Goal: Information Seeking & Learning: Learn about a topic

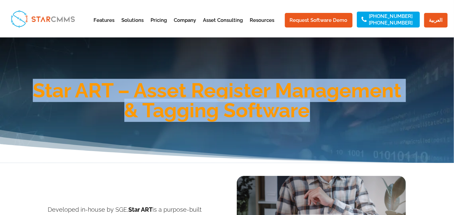
drag, startPoint x: 35, startPoint y: 89, endPoint x: 247, endPoint y: 100, distance: 212.0
click at [342, 111] on h1 "Star ART – Asset Register Management & Tagging Software" at bounding box center [217, 102] width 378 height 43
click at [247, 100] on h1 "Star ART – Asset Register Management & Tagging Software" at bounding box center [217, 102] width 378 height 43
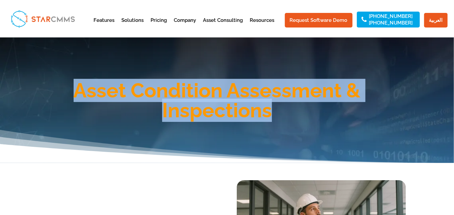
drag, startPoint x: 283, startPoint y: 116, endPoint x: 73, endPoint y: 92, distance: 211.4
click at [73, 92] on h1 "Asset Condition Assessment & Inspections" at bounding box center [217, 102] width 378 height 43
copy h1 "Asset Condition Assessment & Inspections"
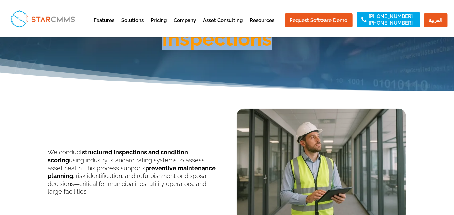
scroll to position [66, 0]
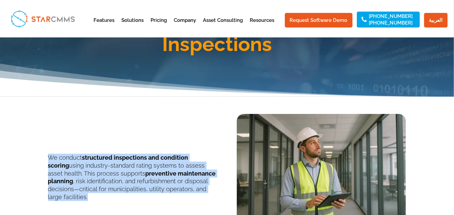
drag, startPoint x: 200, startPoint y: 189, endPoint x: 48, endPoint y: 156, distance: 155.6
click at [48, 156] on p "We conduct structured inspections and condition scoring using industry-standard…" at bounding box center [132, 177] width 169 height 47
copy p "We conduct structured inspections and condition scoring using industry-standard…"
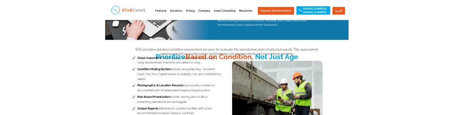
scroll to position [343, 0]
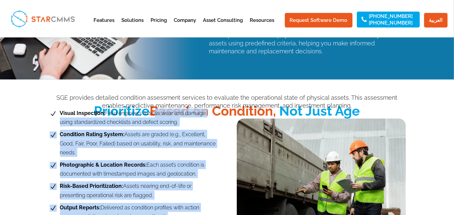
drag, startPoint x: 369, startPoint y: 112, endPoint x: 150, endPoint y: 111, distance: 219.4
click at [150, 111] on div "N Visual Inspection: Field engineers assess wear and damage using standardized …" at bounding box center [227, 168] width 358 height 133
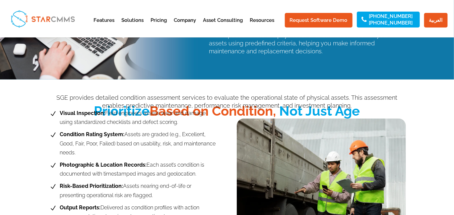
click at [143, 109] on span "Visual Inspection: Field engineers assess wear and damage using standardized ch…" at bounding box center [137, 118] width 159 height 18
click at [165, 107] on p "SGE provides detailed condition assessment services to evaluate the operational…" at bounding box center [227, 102] width 358 height 16
click at [167, 108] on p "SGE provides detailed condition assessment services to evaluate the operational…" at bounding box center [227, 102] width 358 height 16
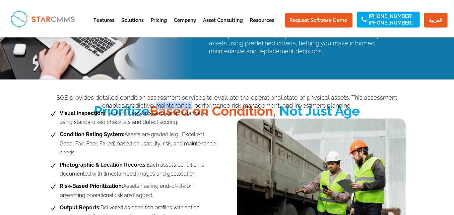
click at [167, 108] on p "SGE provides detailed condition assessment services to evaluate the operational…" at bounding box center [227, 102] width 358 height 16
click at [176, 111] on span "Visual Inspection: Field engineers assess wear and damage using standardized ch…" at bounding box center [137, 118] width 159 height 18
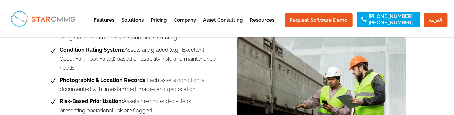
scroll to position [420, 0]
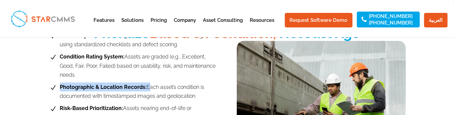
drag, startPoint x: 61, startPoint y: 84, endPoint x: 144, endPoint y: 85, distance: 83.0
click at [144, 85] on span "Photographic & Location Records: Each asset’s condition is documented with time…" at bounding box center [137, 92] width 159 height 18
copy b "Photographic & Location Records:"
drag, startPoint x: 145, startPoint y: 86, endPoint x: 198, endPoint y: 95, distance: 54.1
click at [198, 95] on span "Photographic & Location Records: Each asset’s condition is documented with time…" at bounding box center [137, 92] width 159 height 18
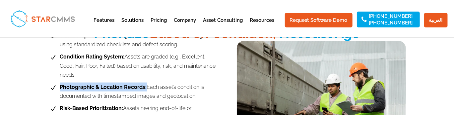
copy span "Each asset’s condition is documented with timestamped images and geolocation."
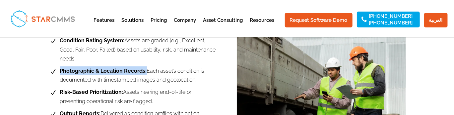
scroll to position [453, 0]
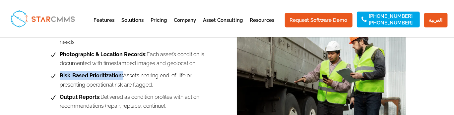
drag, startPoint x: 60, startPoint y: 75, endPoint x: 120, endPoint y: 75, distance: 59.4
click at [120, 75] on span "Risk-Based Prioritization: Assets nearing end-of-life or presenting operational…" at bounding box center [137, 80] width 159 height 18
copy b "Risk-Based Prioritization:"
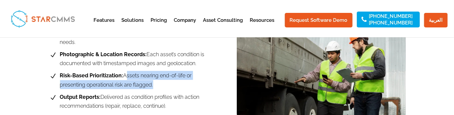
drag, startPoint x: 122, startPoint y: 76, endPoint x: 126, endPoint y: 81, distance: 6.0
click at [126, 81] on span "Risk-Based Prioritization: Assets nearing end-of-life or presenting operational…" at bounding box center [137, 80] width 159 height 18
copy span "Assets nearing end-of-life or presenting operational risk are flagged."
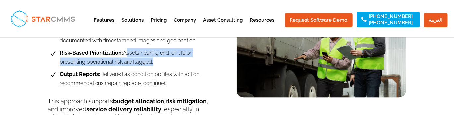
scroll to position [486, 0]
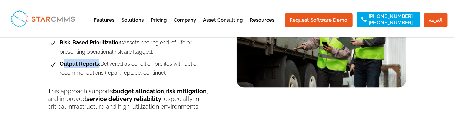
drag, startPoint x: 98, startPoint y: 63, endPoint x: 62, endPoint y: 63, distance: 35.2
click at [62, 63] on b "Output Reports:" at bounding box center [80, 64] width 41 height 6
drag, startPoint x: 60, startPoint y: 63, endPoint x: 98, endPoint y: 63, distance: 37.8
click at [98, 63] on span "Output Reports: Delivered as condition profiles with action recommendations (re…" at bounding box center [137, 69] width 159 height 18
copy b "Output Reports:"
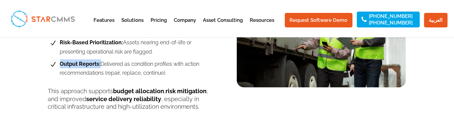
drag, startPoint x: 99, startPoint y: 62, endPoint x: 170, endPoint y: 74, distance: 72.0
click at [170, 74] on span "Output Reports: Delivered as condition profiles with action recommendations (re…" at bounding box center [137, 69] width 159 height 18
copy span "Delivered as condition profiles with action recommendations (repair, replace, c…"
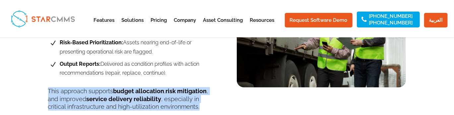
drag, startPoint x: 180, startPoint y: 105, endPoint x: 49, endPoint y: 94, distance: 131.2
click at [49, 94] on p "This approach supports budget allocation , risk mitigation , and improved servi…" at bounding box center [132, 100] width 169 height 24
copy p "This approach supports budget allocation , risk mitigation , and improved servi…"
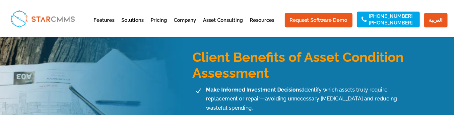
scroll to position [597, 0]
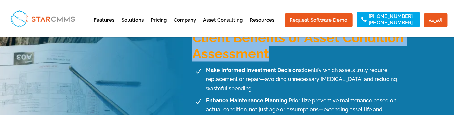
drag, startPoint x: 274, startPoint y: 59, endPoint x: 195, endPoint y: 40, distance: 81.5
click at [195, 40] on h3 "Client Benefits of Asset Condition Assessment" at bounding box center [299, 47] width 214 height 35
copy h3 "Client Benefits of Asset Condition Assessment"
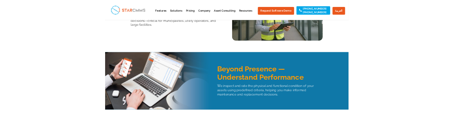
scroll to position [221, 0]
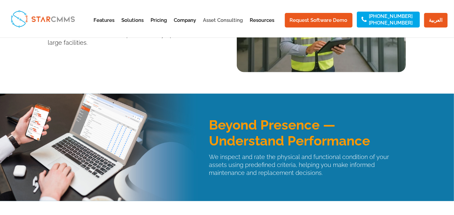
click at [235, 18] on link "Asset Consulting" at bounding box center [223, 26] width 40 height 16
drag, startPoint x: 104, startPoint y: 150, endPoint x: 56, endPoint y: 141, distance: 49.0
drag, startPoint x: 56, startPoint y: 141, endPoint x: 36, endPoint y: 131, distance: 22.3
click at [36, 131] on div "Beyond Presence — Understand Performance We inspect and rate the physical and f…" at bounding box center [227, 148] width 454 height 108
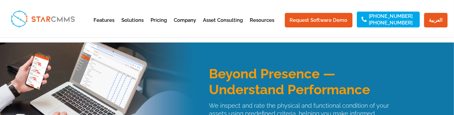
scroll to position [299, 0]
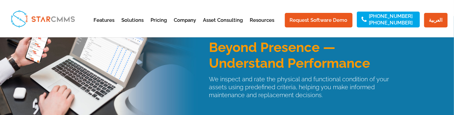
click at [300, 59] on h3 "Beyond Presence — Understand Performance" at bounding box center [307, 56] width 197 height 35
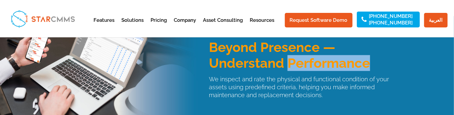
click at [300, 59] on h3 "Beyond Presence — Understand Performance" at bounding box center [307, 56] width 197 height 35
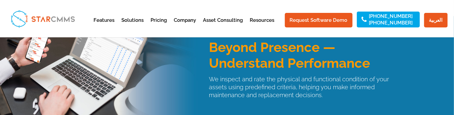
click at [274, 59] on h3 "Beyond Presence — Understand Performance" at bounding box center [307, 56] width 197 height 35
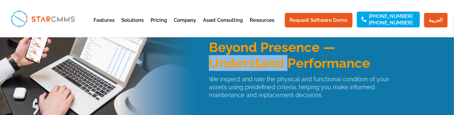
click at [274, 59] on h3 "Beyond Presence — Understand Performance" at bounding box center [307, 56] width 197 height 35
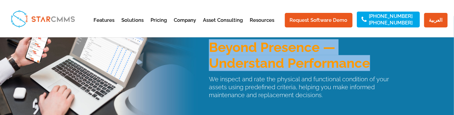
drag, startPoint x: 351, startPoint y: 63, endPoint x: 210, endPoint y: 51, distance: 141.5
click at [210, 51] on h3 "Beyond Presence — Understand Performance" at bounding box center [307, 56] width 197 height 35
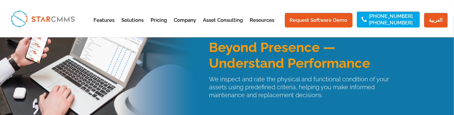
click at [267, 93] on p "We inspect and rate the physical and functional condition of your assets using …" at bounding box center [307, 88] width 197 height 24
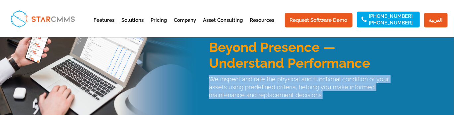
drag, startPoint x: 278, startPoint y: 99, endPoint x: 208, endPoint y: 80, distance: 73.1
click at [208, 80] on div "We inspect and rate the physical and functional condition of your assets using …" at bounding box center [302, 88] width 207 height 24
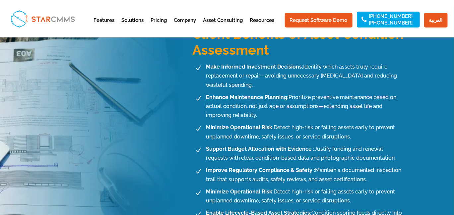
scroll to position [597, 0]
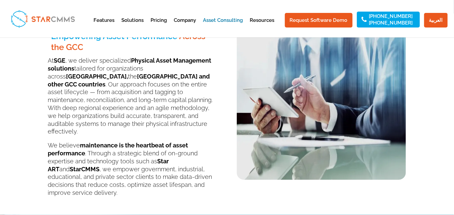
scroll to position [155, 0]
